Goal: Transaction & Acquisition: Register for event/course

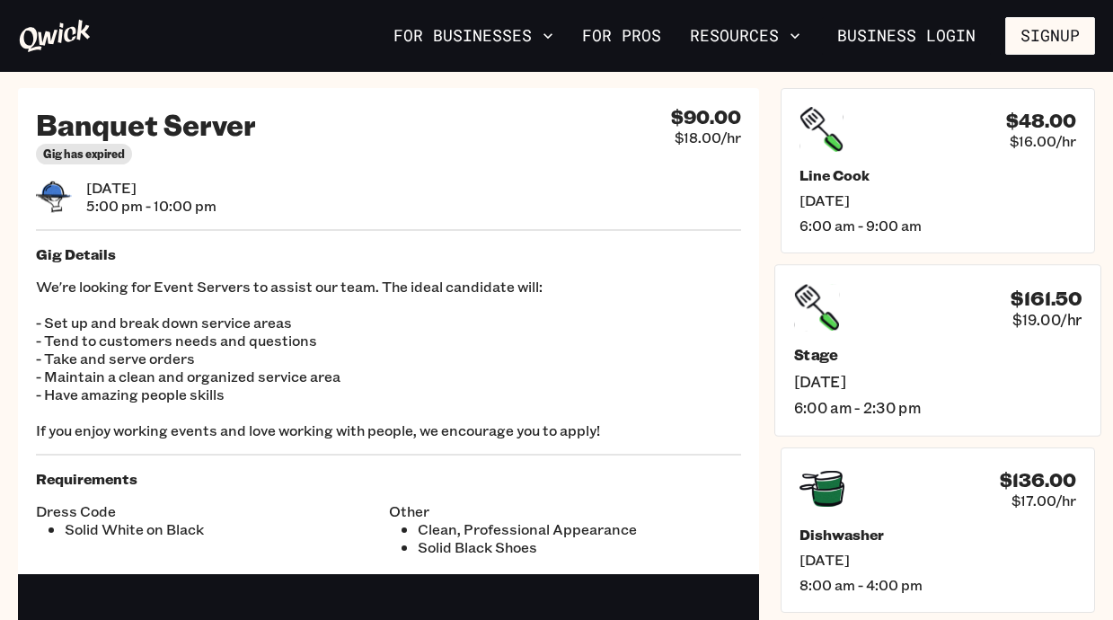
scroll to position [7, 0]
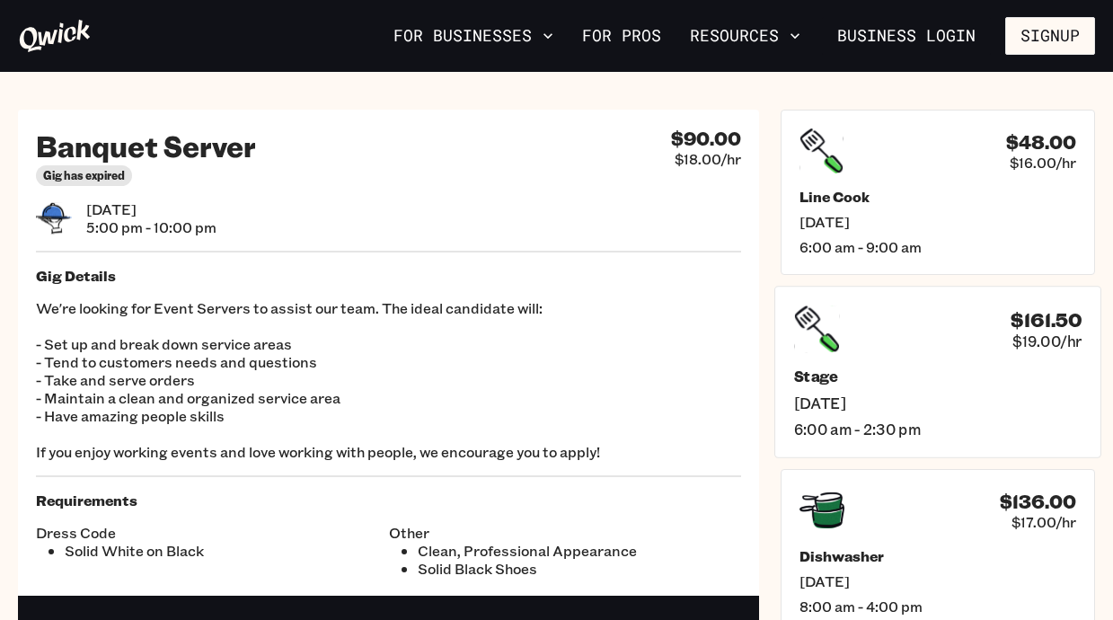
click at [862, 405] on span "Sat, Oct 4" at bounding box center [938, 403] width 288 height 19
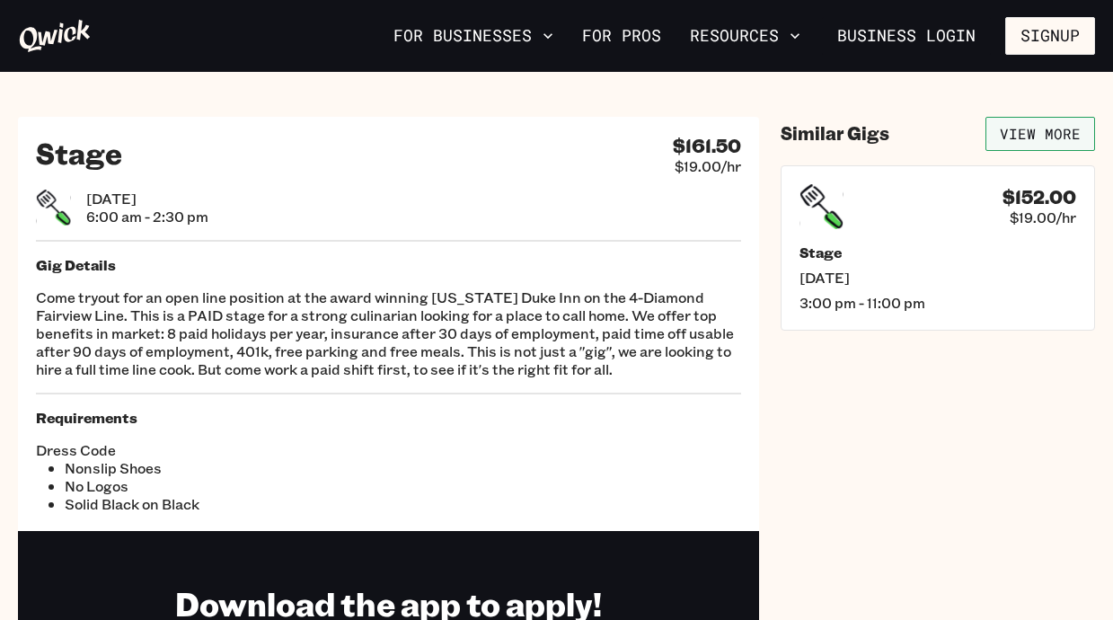
click at [1014, 136] on link "View More" at bounding box center [1041, 134] width 110 height 34
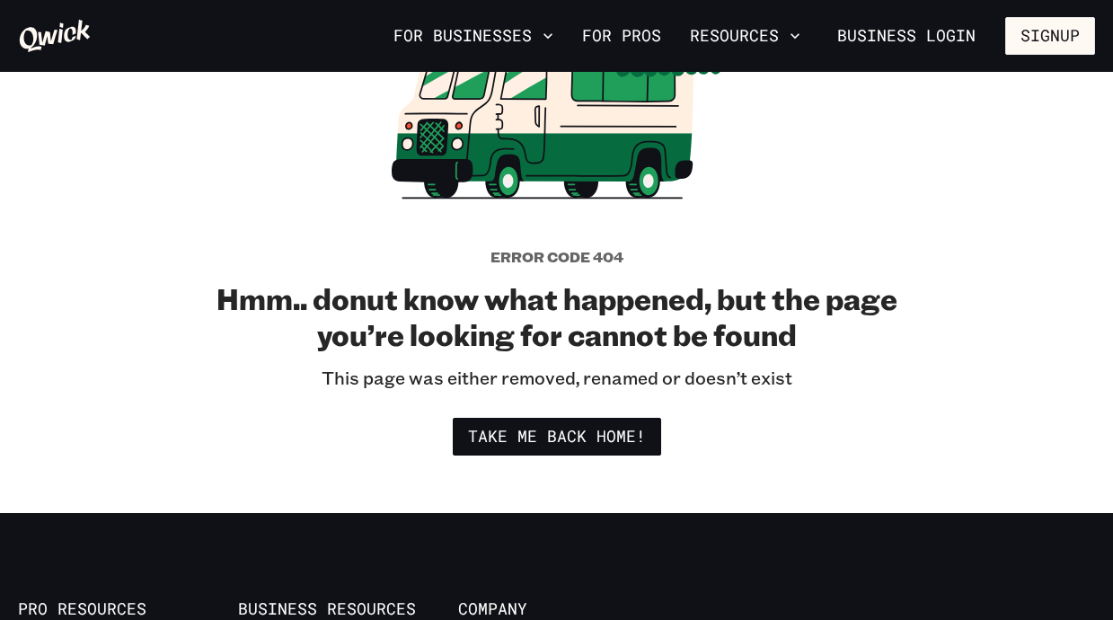
scroll to position [285, 0]
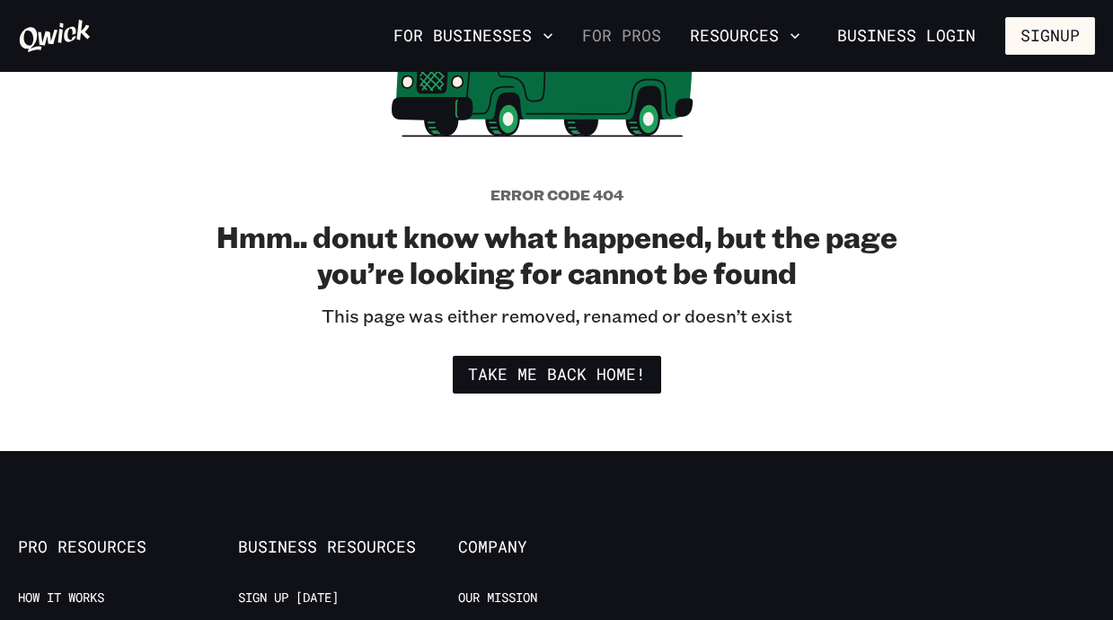
click at [641, 33] on link "For Pros" at bounding box center [621, 36] width 93 height 31
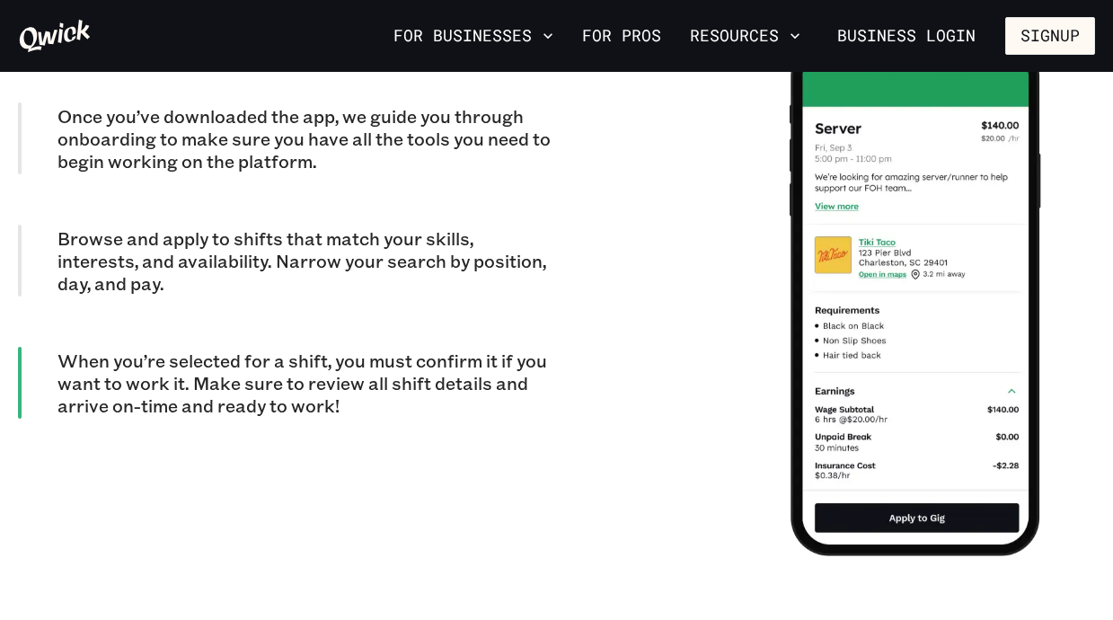
scroll to position [1658, 0]
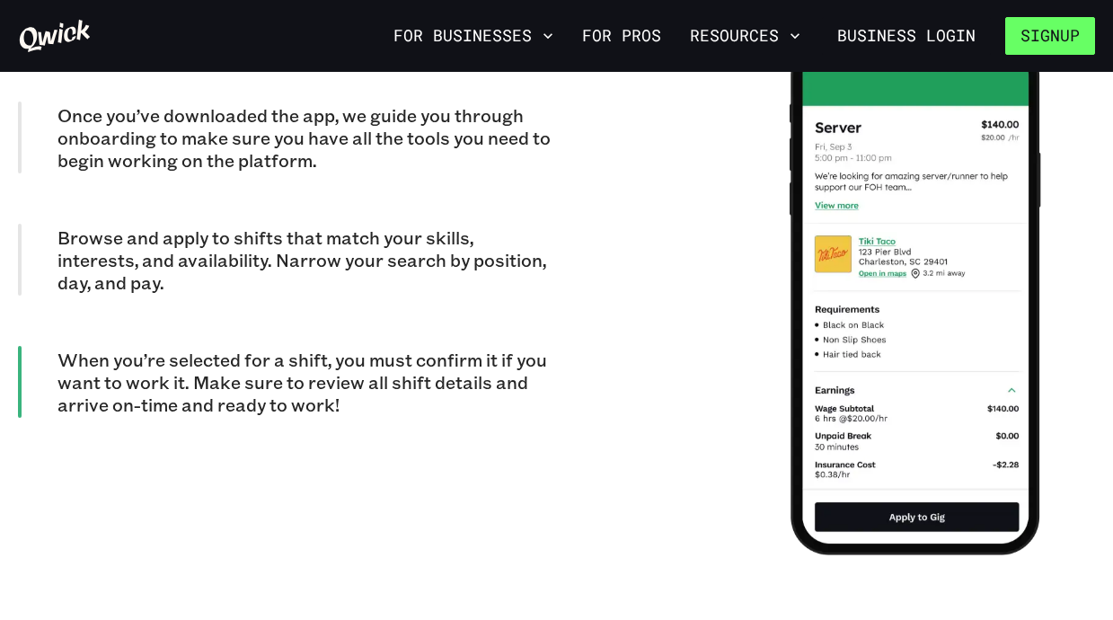
click at [1057, 38] on button "Signup" at bounding box center [1050, 36] width 90 height 38
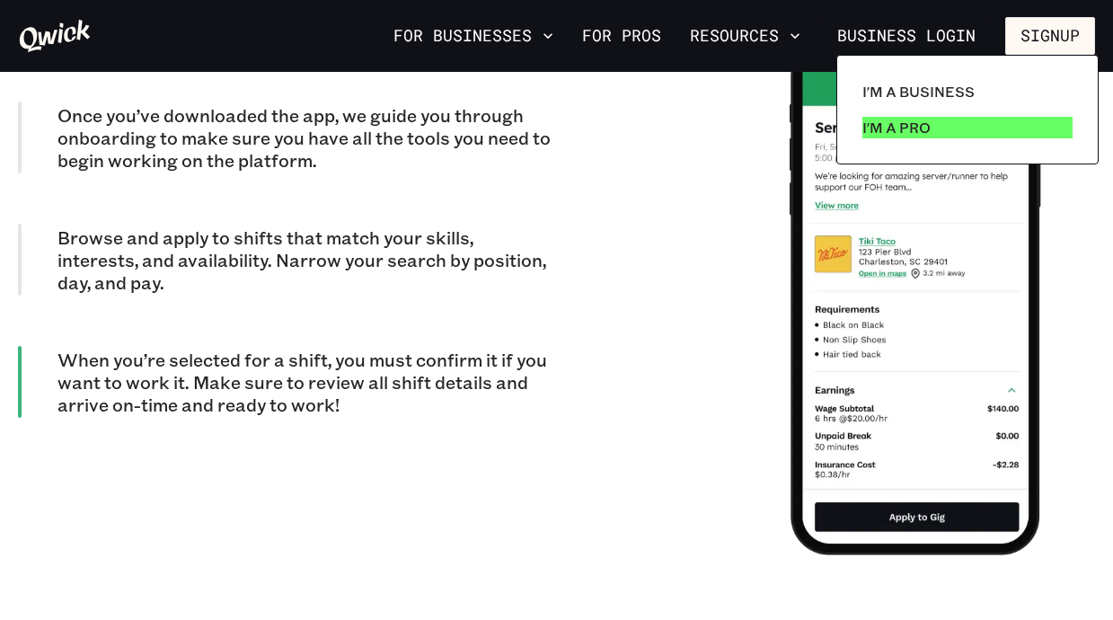
click at [907, 138] on link "I'm a Pro" at bounding box center [967, 128] width 225 height 36
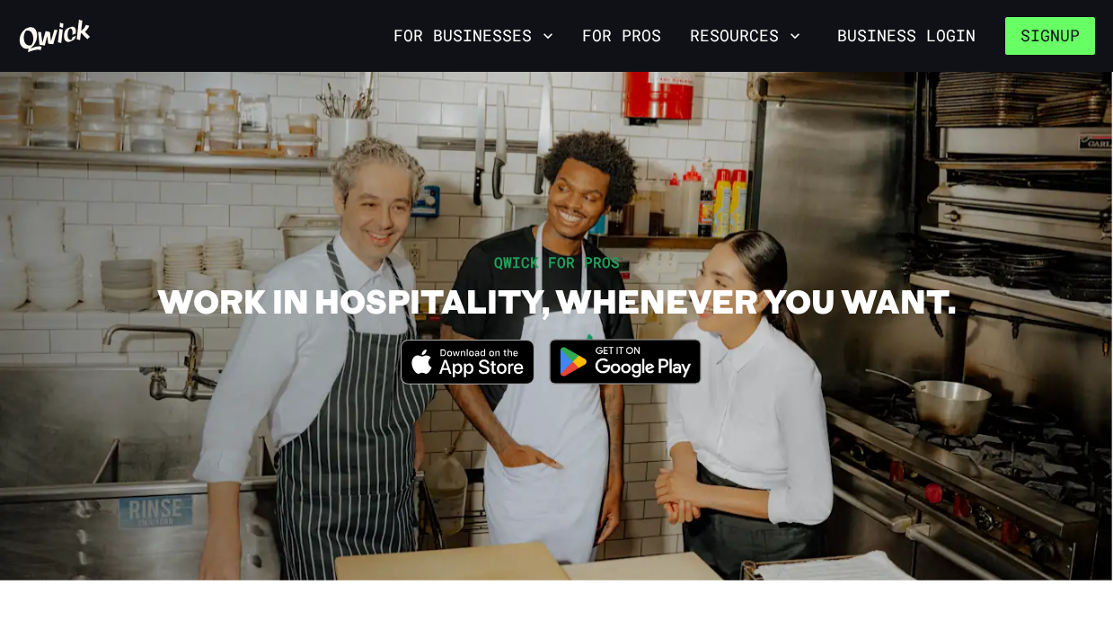
click at [1047, 47] on button "Signup" at bounding box center [1050, 36] width 90 height 38
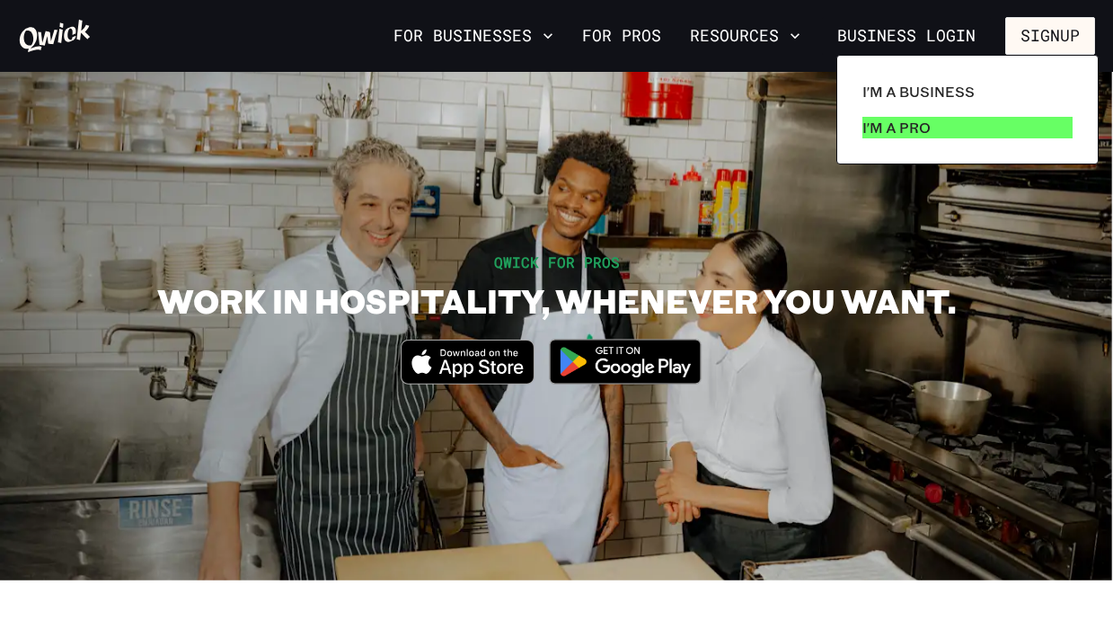
click at [912, 122] on p "I'm a Pro" at bounding box center [897, 128] width 68 height 22
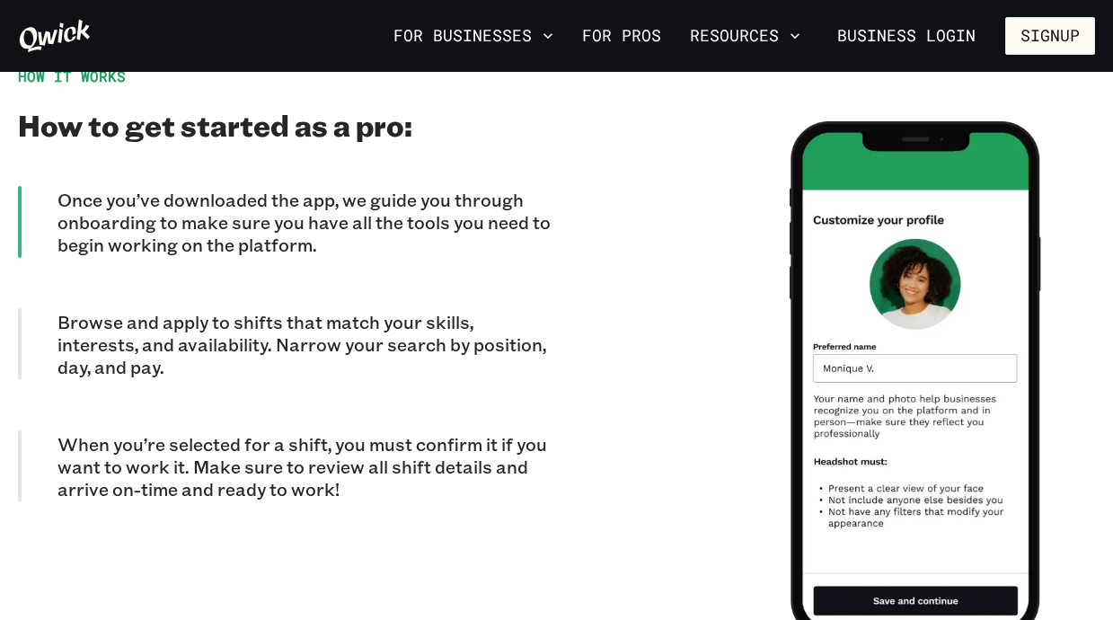
scroll to position [1575, 0]
